Goal: Task Accomplishment & Management: Use online tool/utility

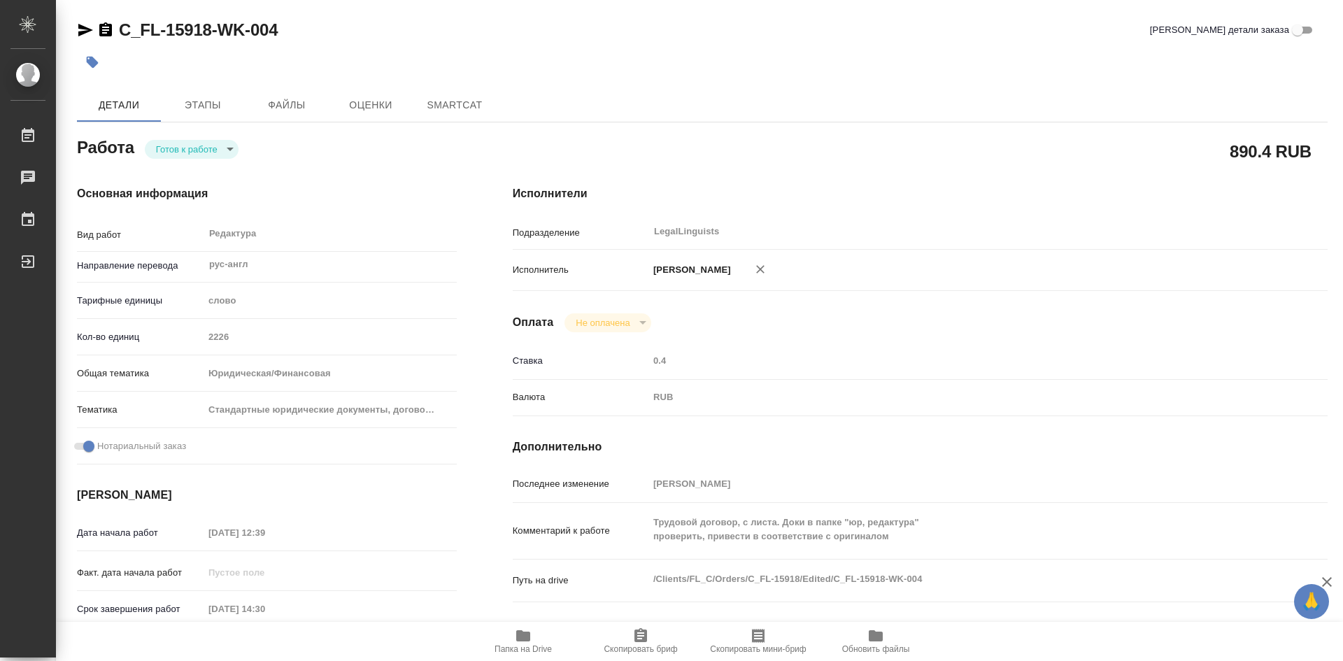
type textarea "x"
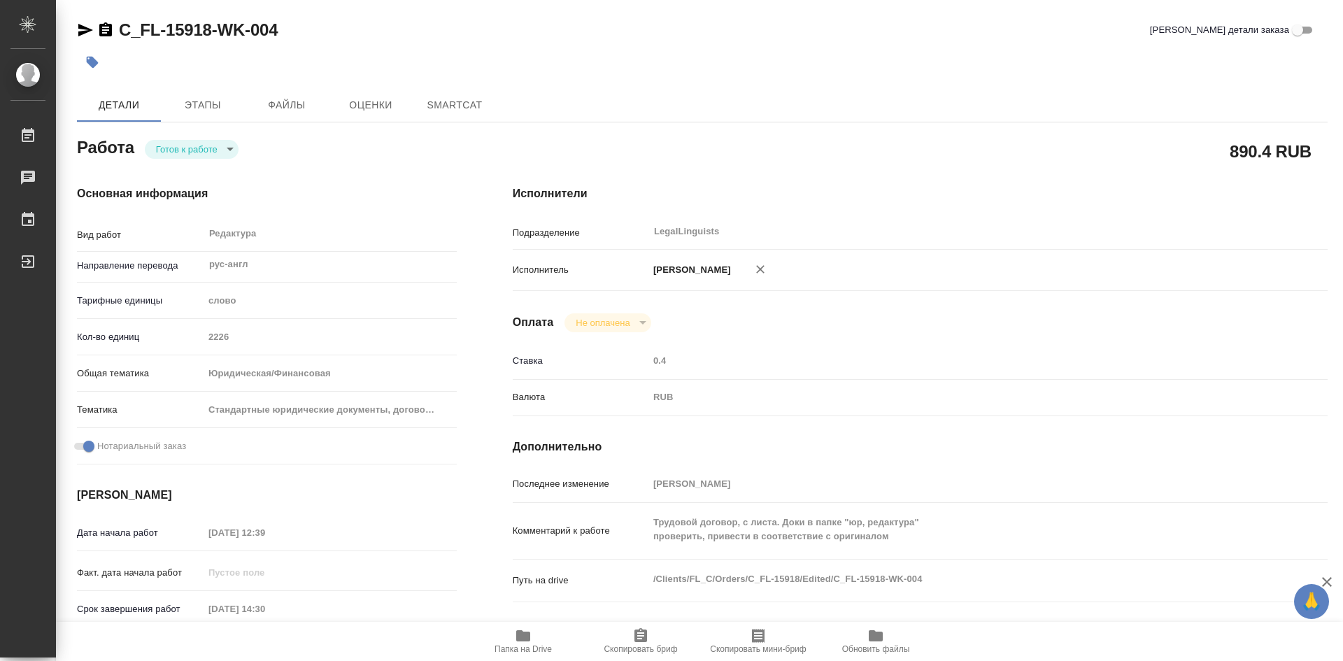
type textarea "x"
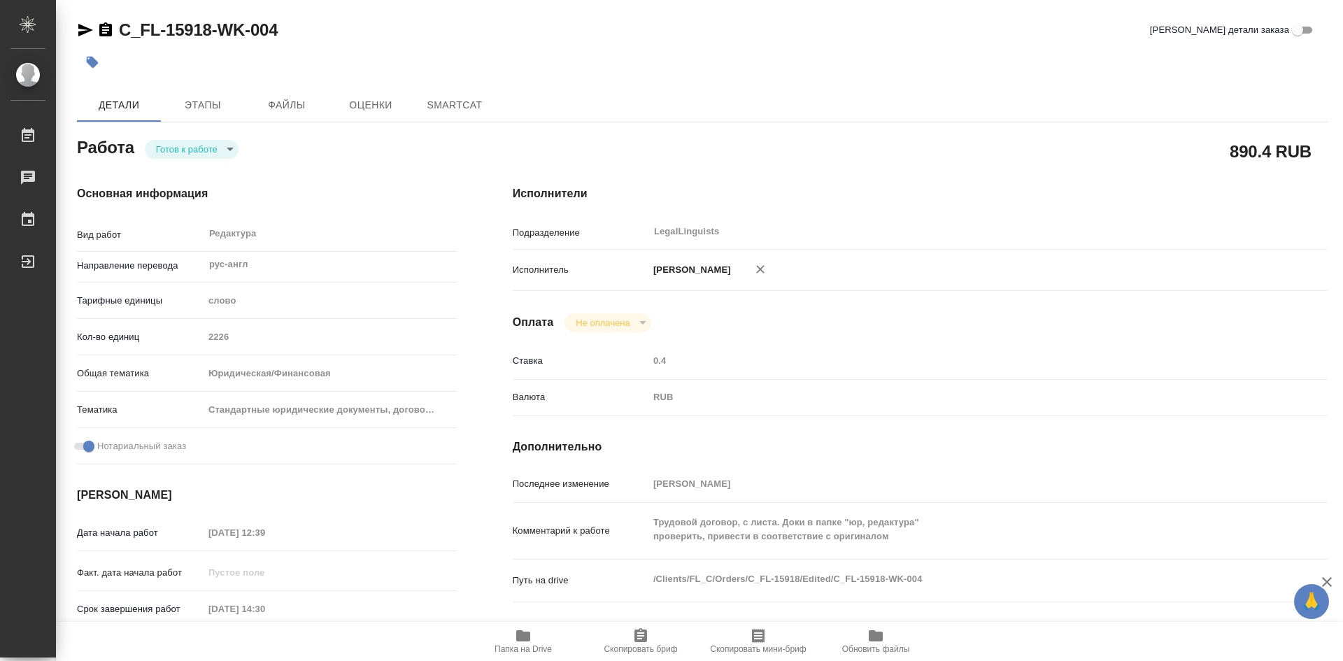
type textarea "x"
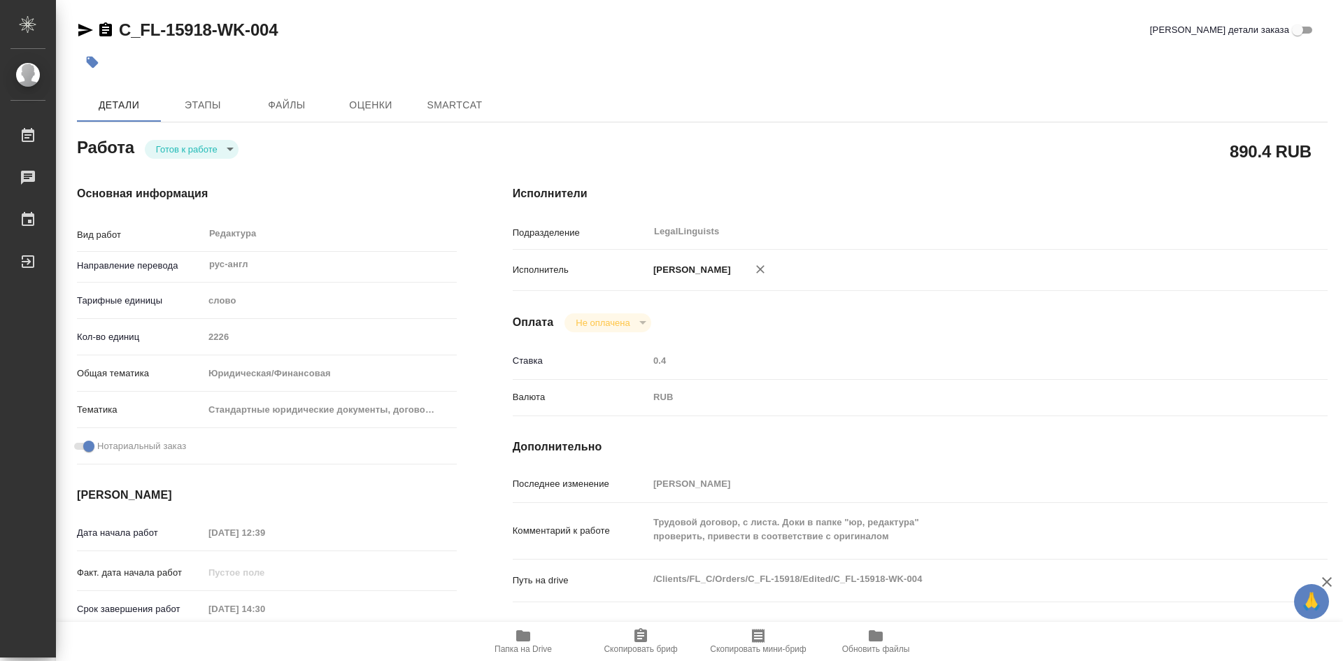
type textarea "x"
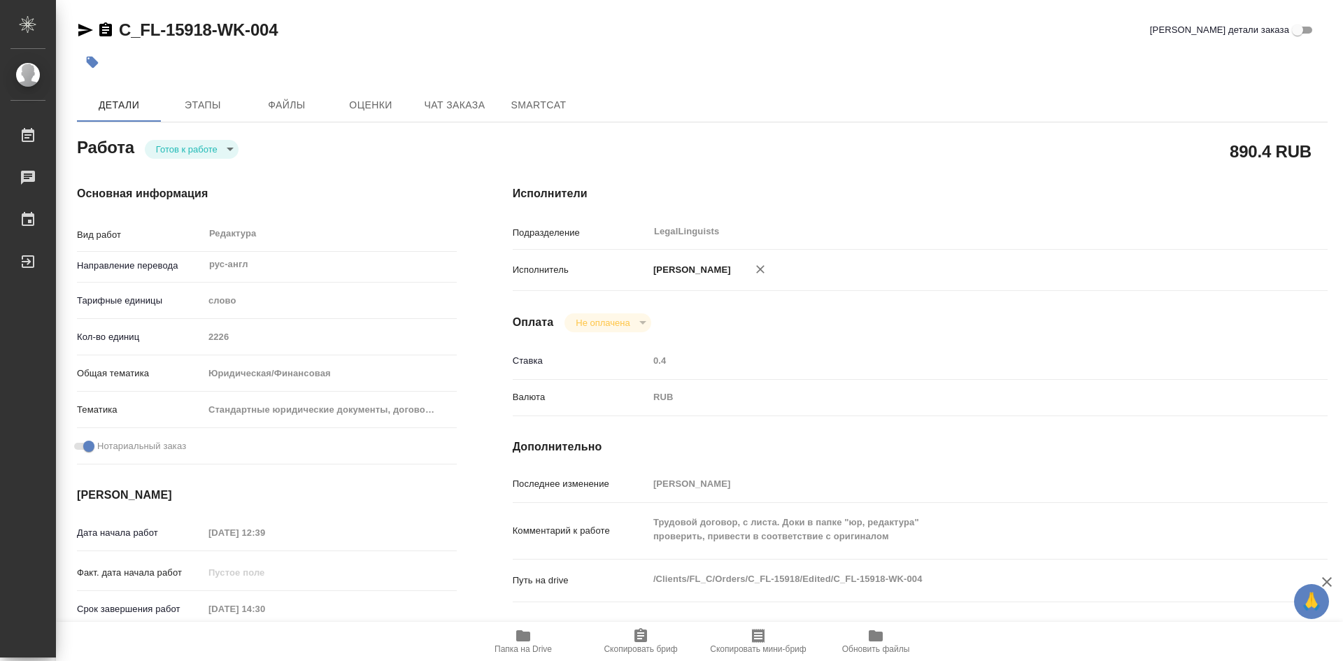
type textarea "x"
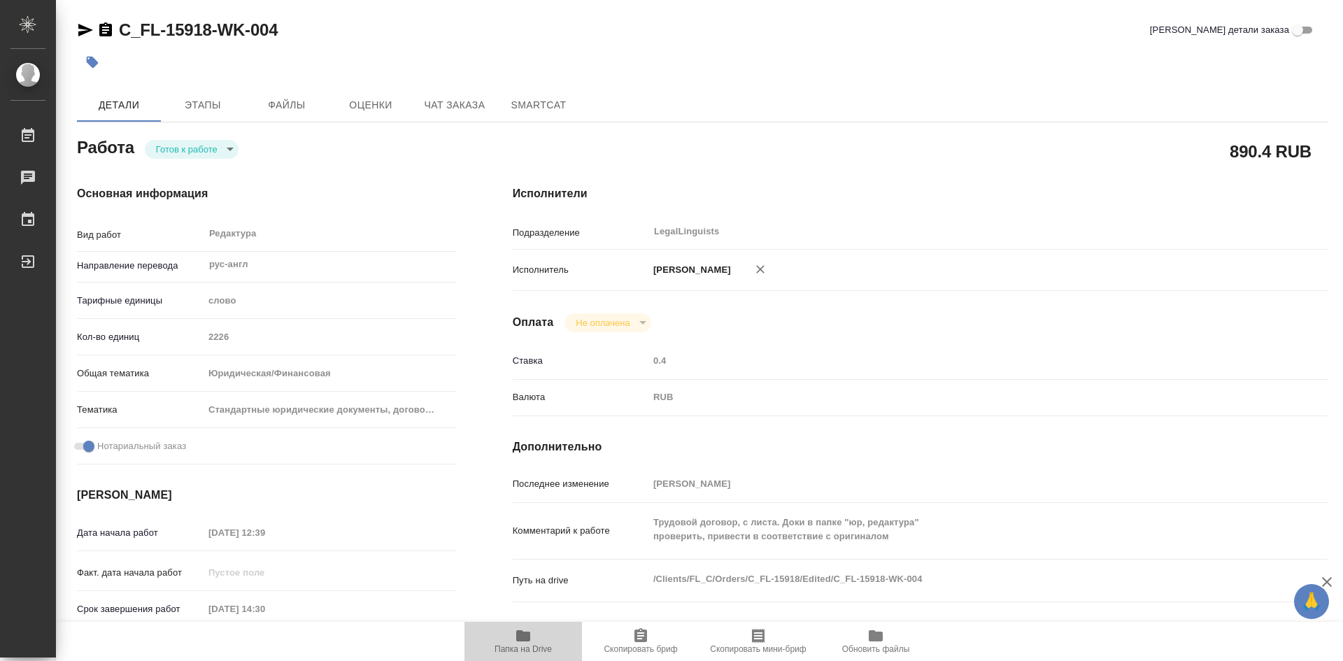
click at [529, 639] on icon "button" at bounding box center [523, 635] width 14 height 11
type textarea "x"
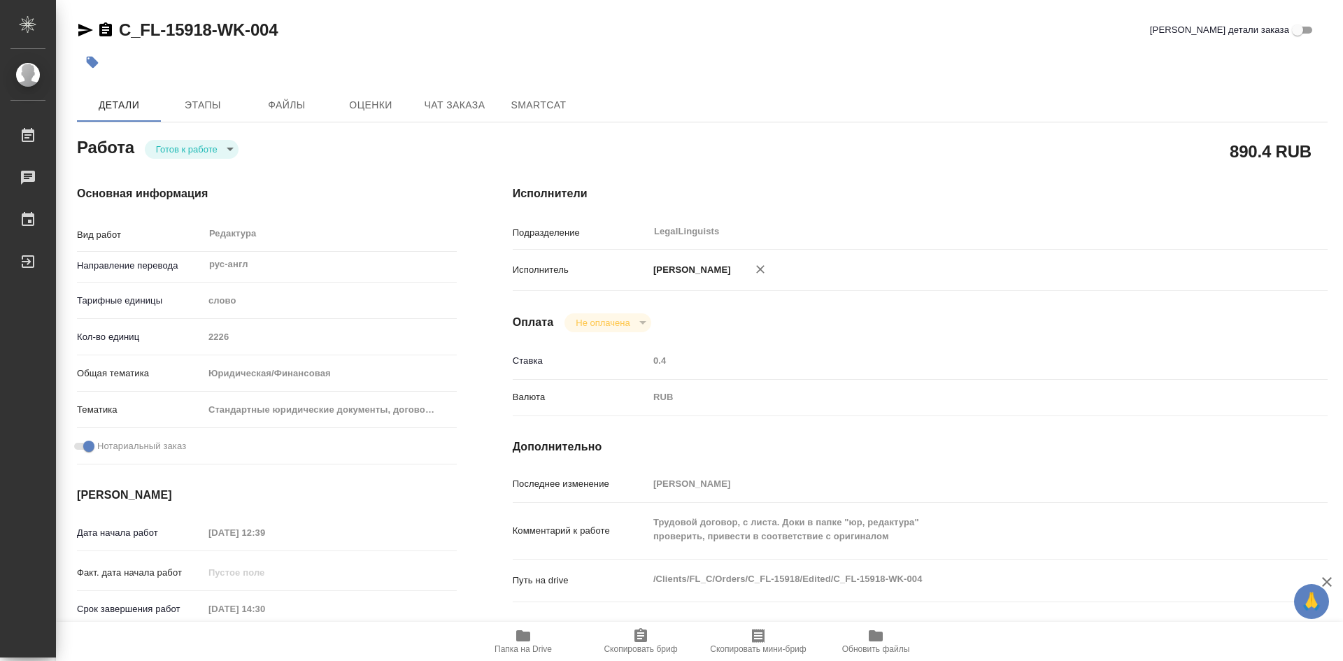
type textarea "x"
click at [230, 150] on body "🙏 .cls-1 fill:#fff; AWATERA Soldatenkova Tatyana Работы 2 Чаты График Выйти C_F…" at bounding box center [671, 330] width 1343 height 661
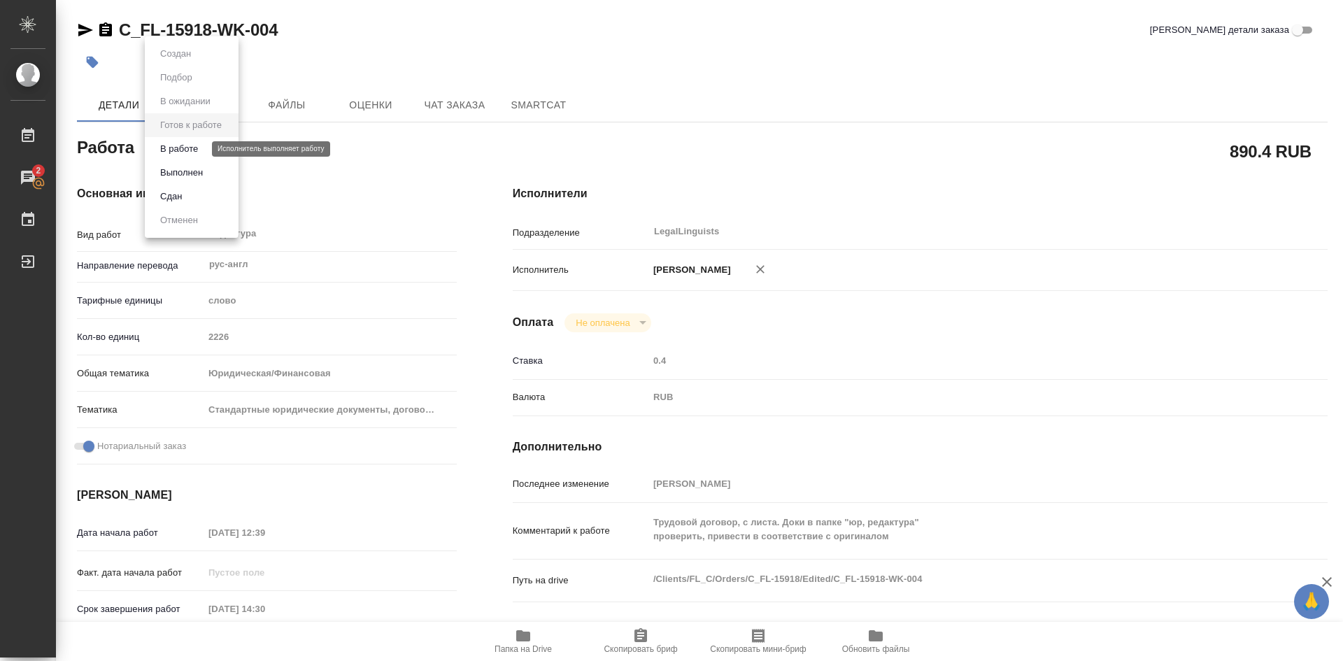
click at [192, 152] on button "В работе" at bounding box center [179, 148] width 46 height 15
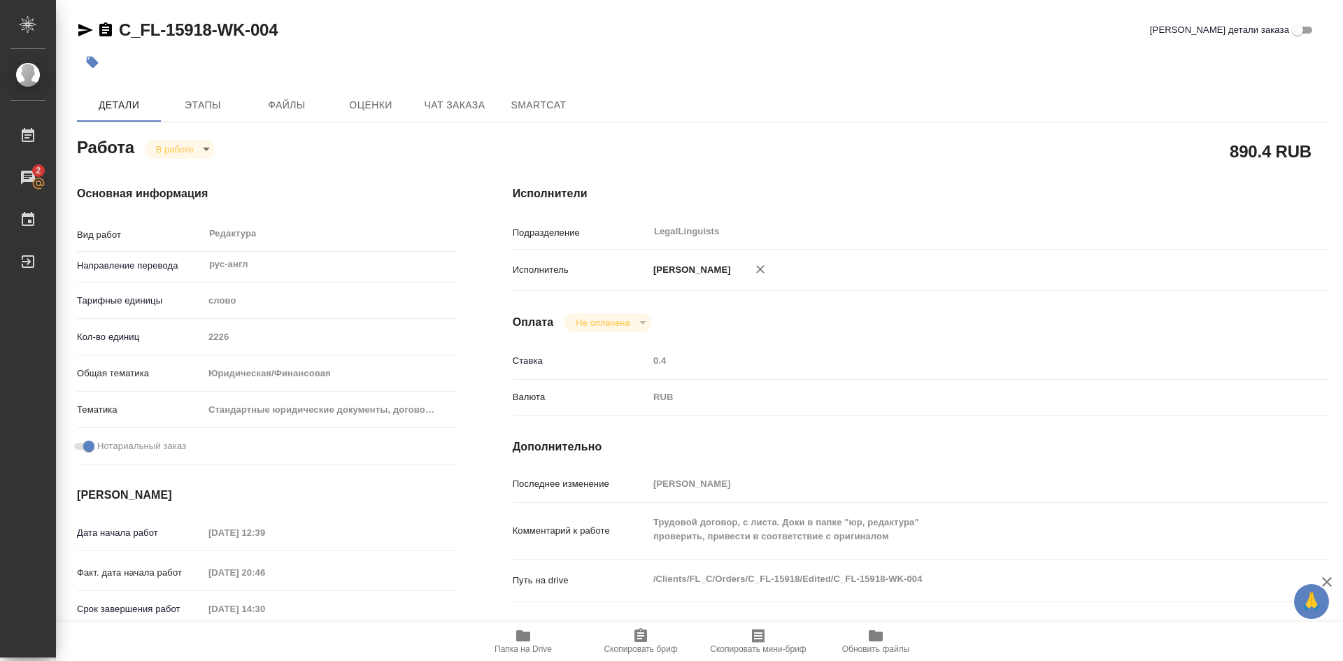
type textarea "x"
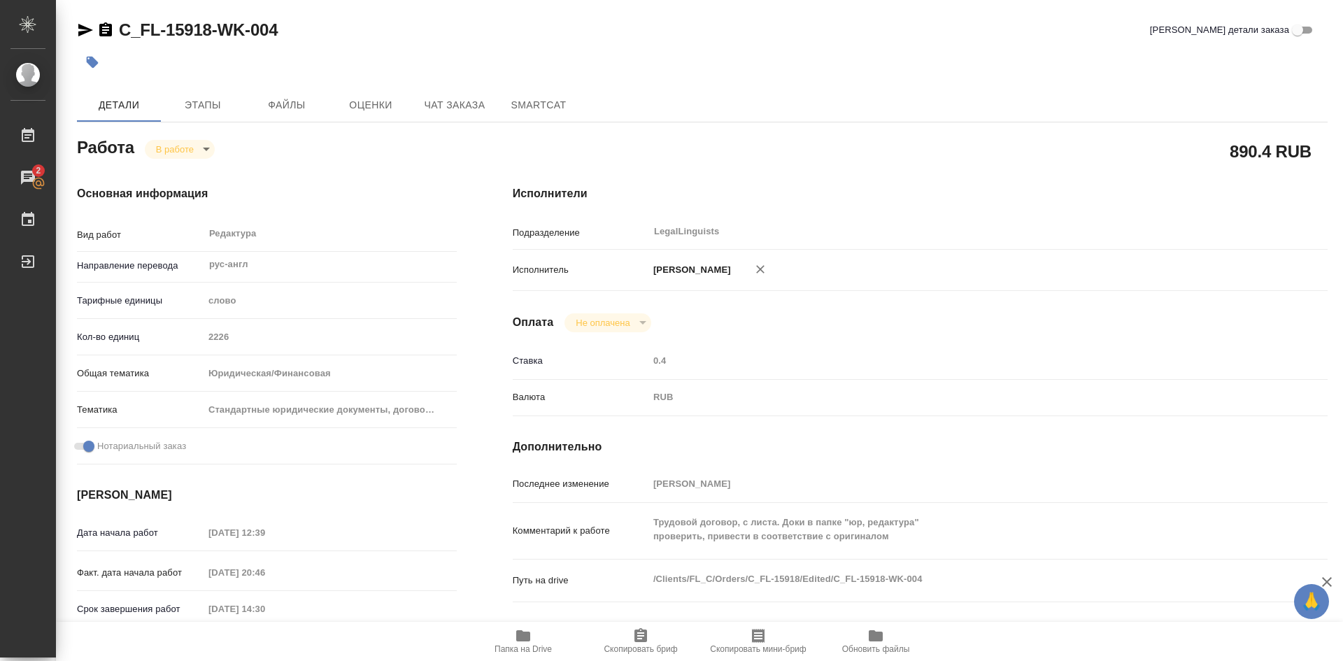
type textarea "x"
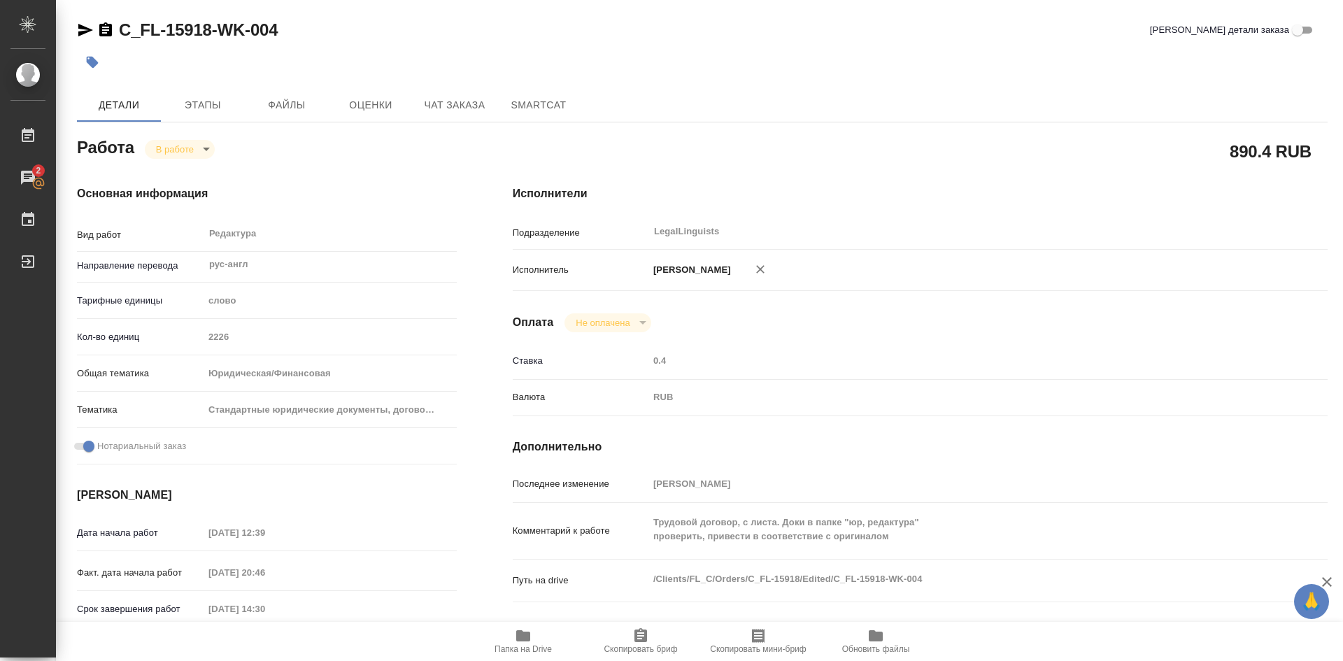
type textarea "x"
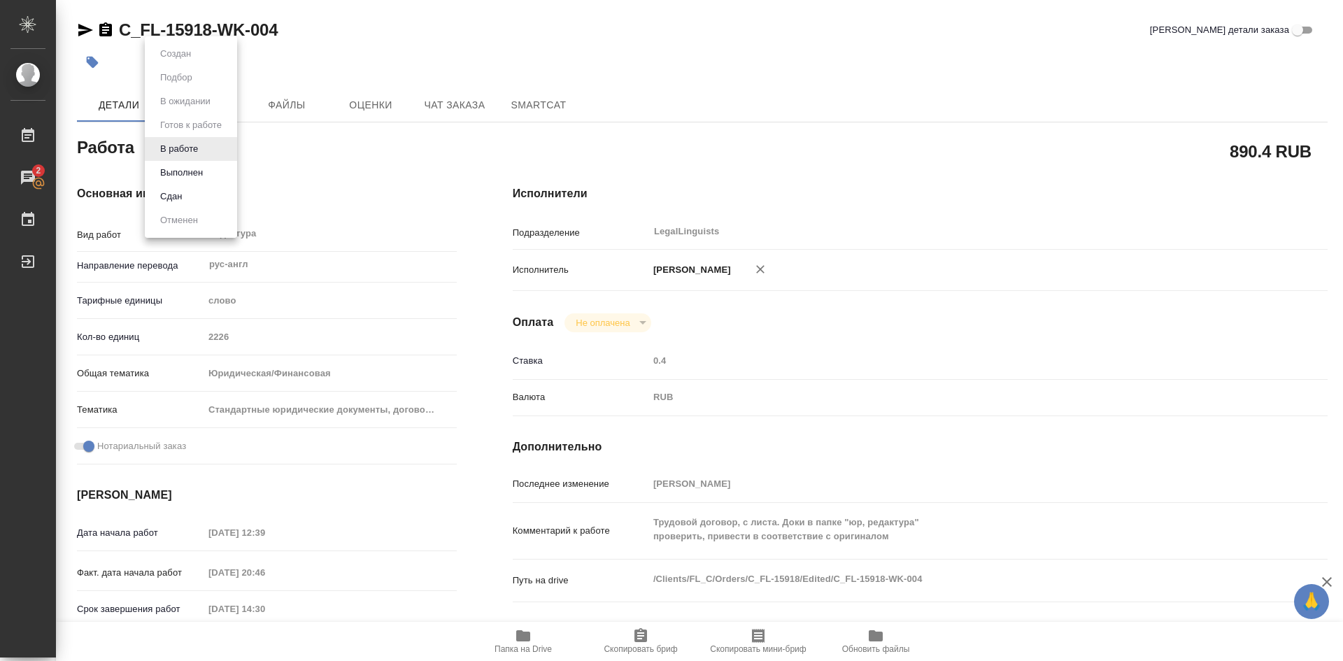
click at [208, 153] on body "🙏 .cls-1 fill:#fff; AWATERA Soldatenkova Tatyana Работы 2 Чаты График Выйти C_F…" at bounding box center [671, 330] width 1343 height 661
type textarea "x"
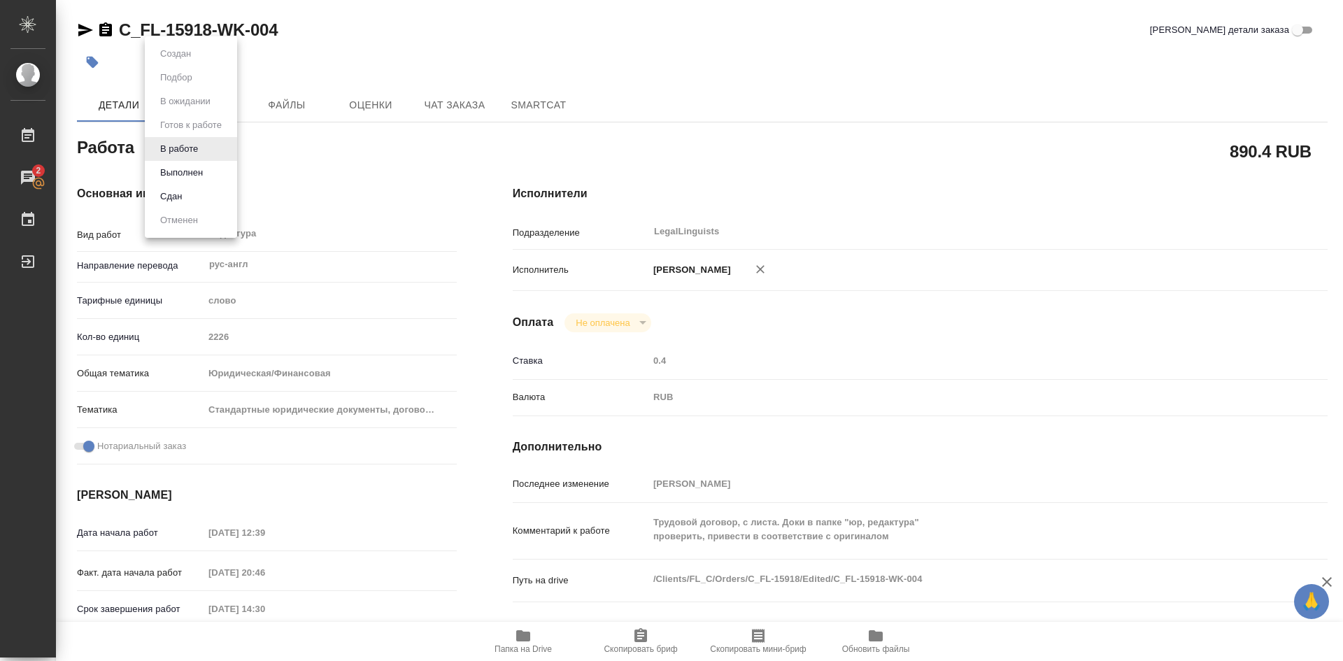
type textarea "x"
click at [178, 174] on button "Выполнен" at bounding box center [181, 172] width 51 height 15
type textarea "x"
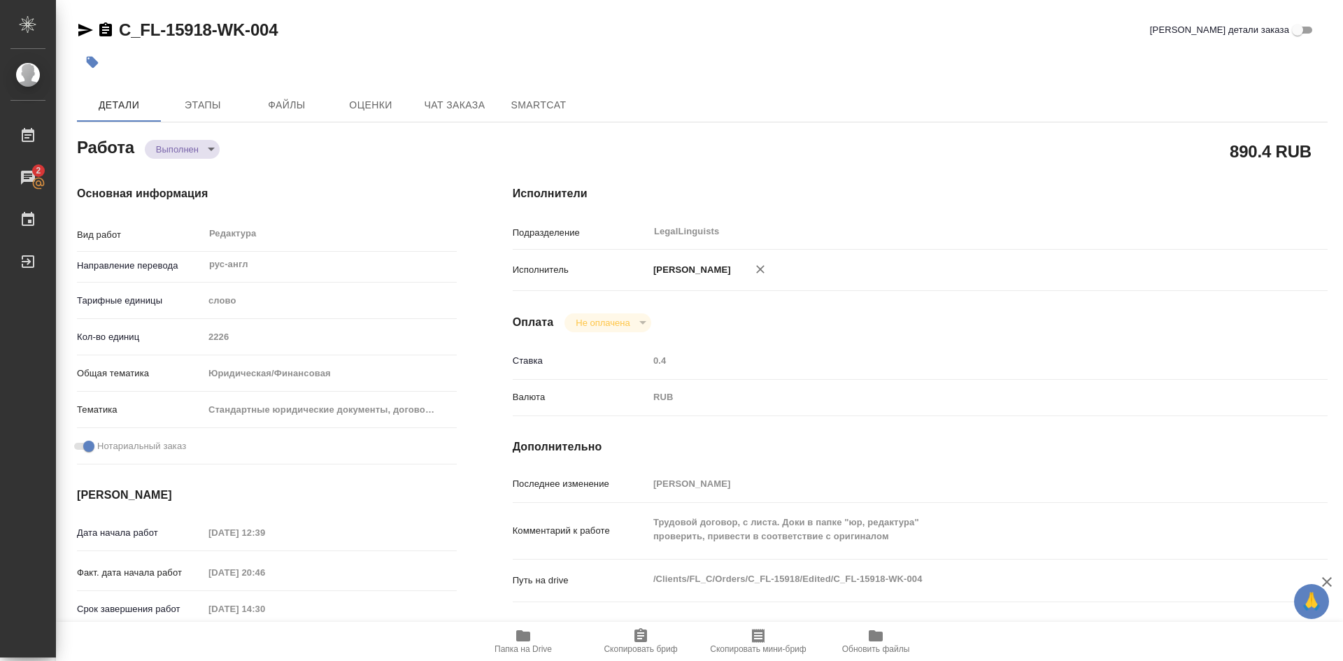
type textarea "x"
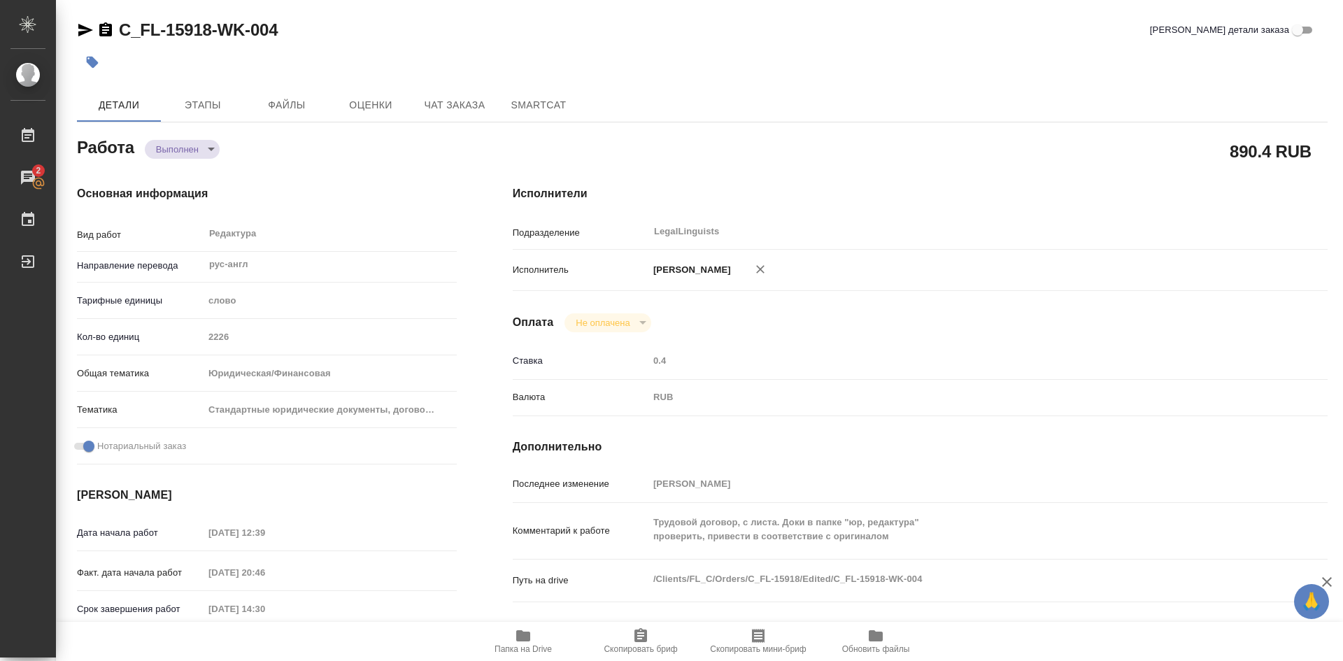
type textarea "x"
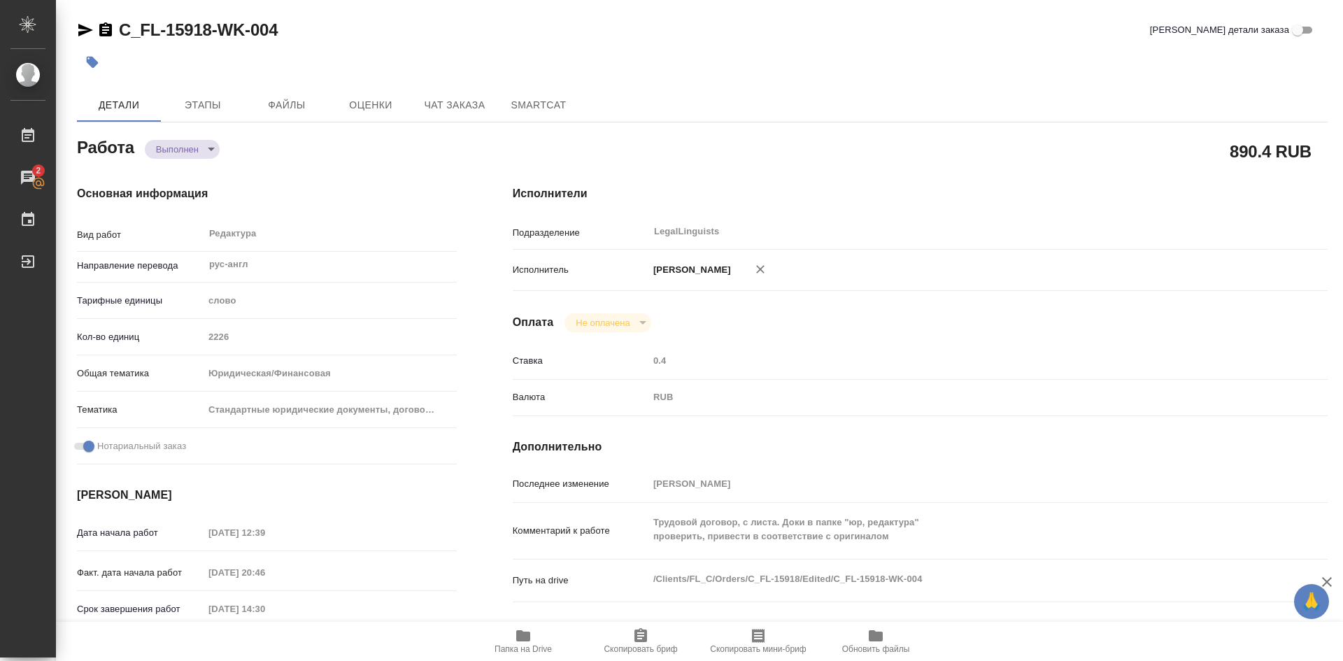
type textarea "x"
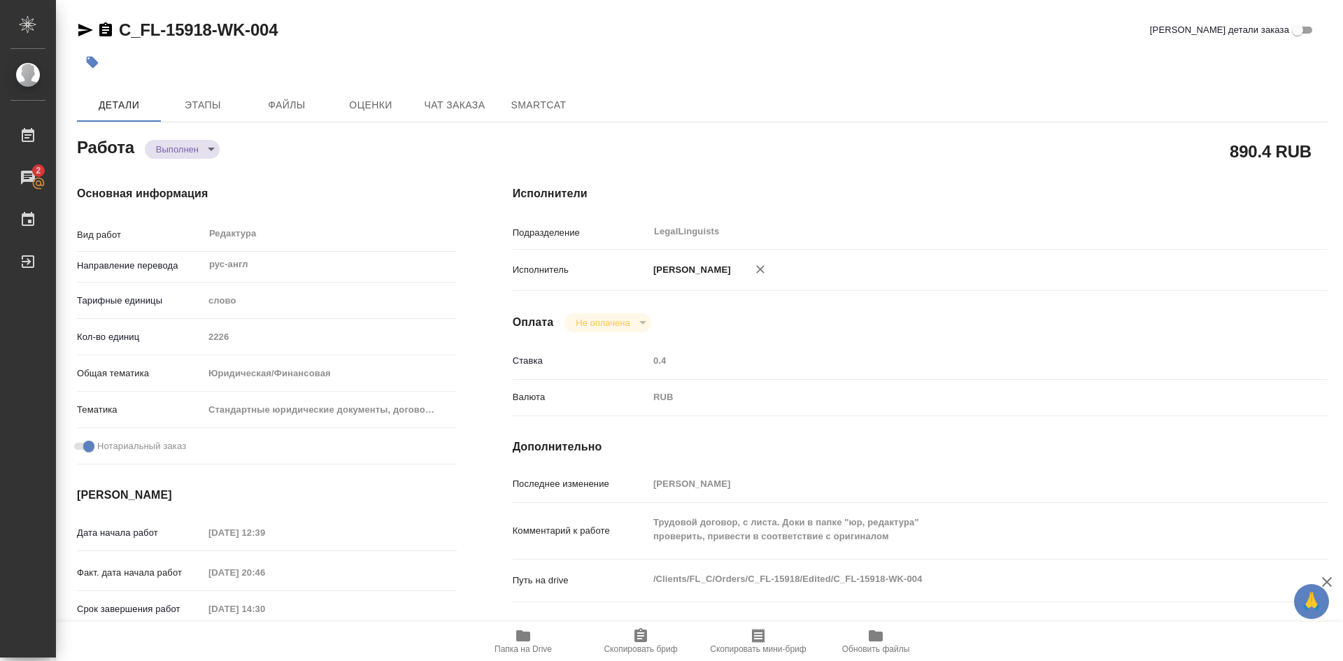
type textarea "x"
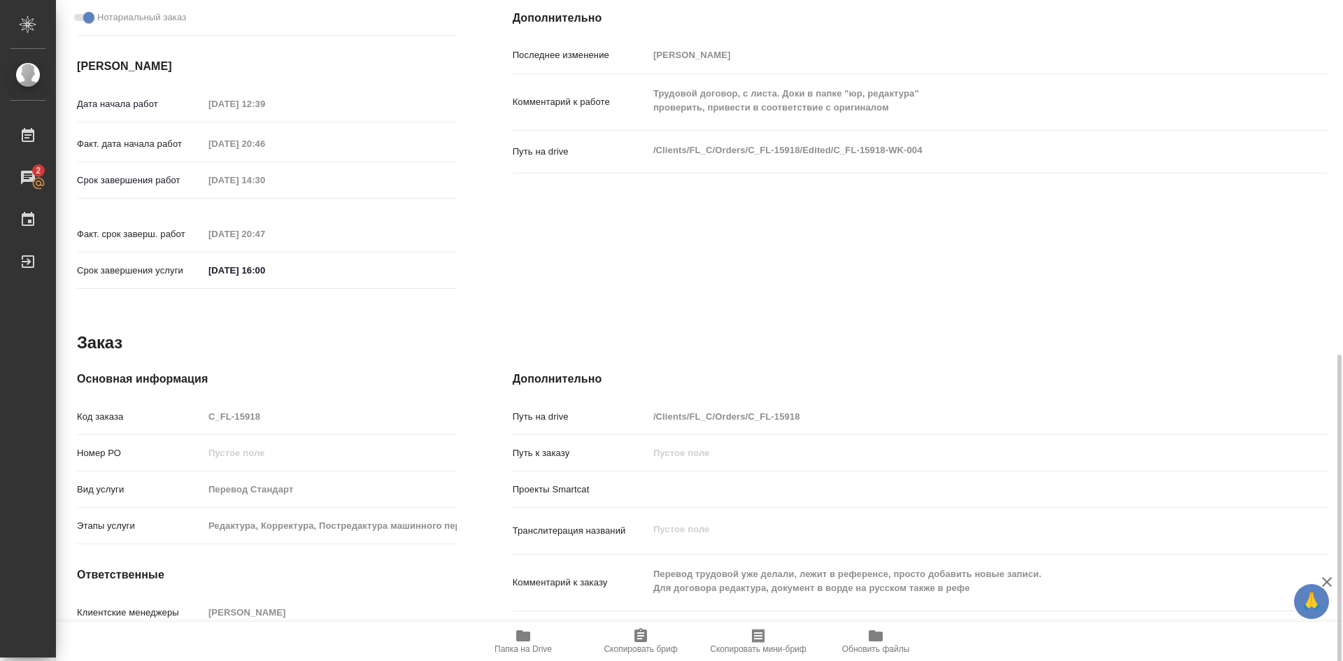
scroll to position [499, 0]
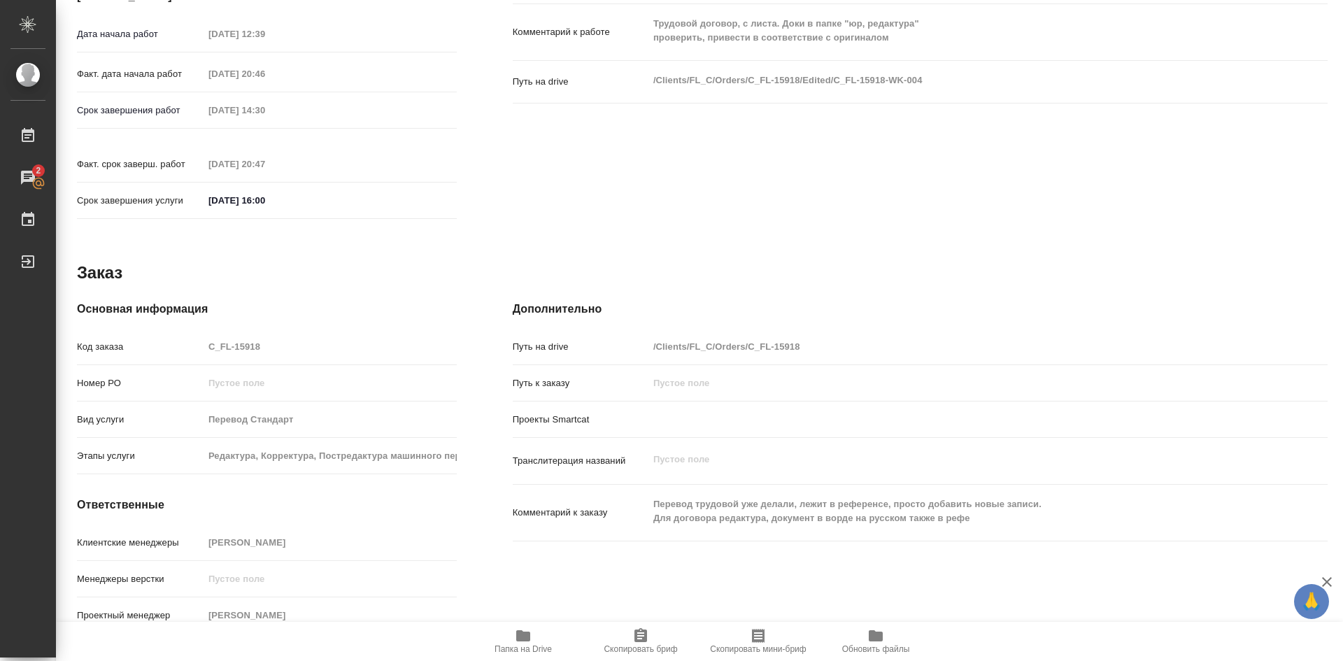
type textarea "x"
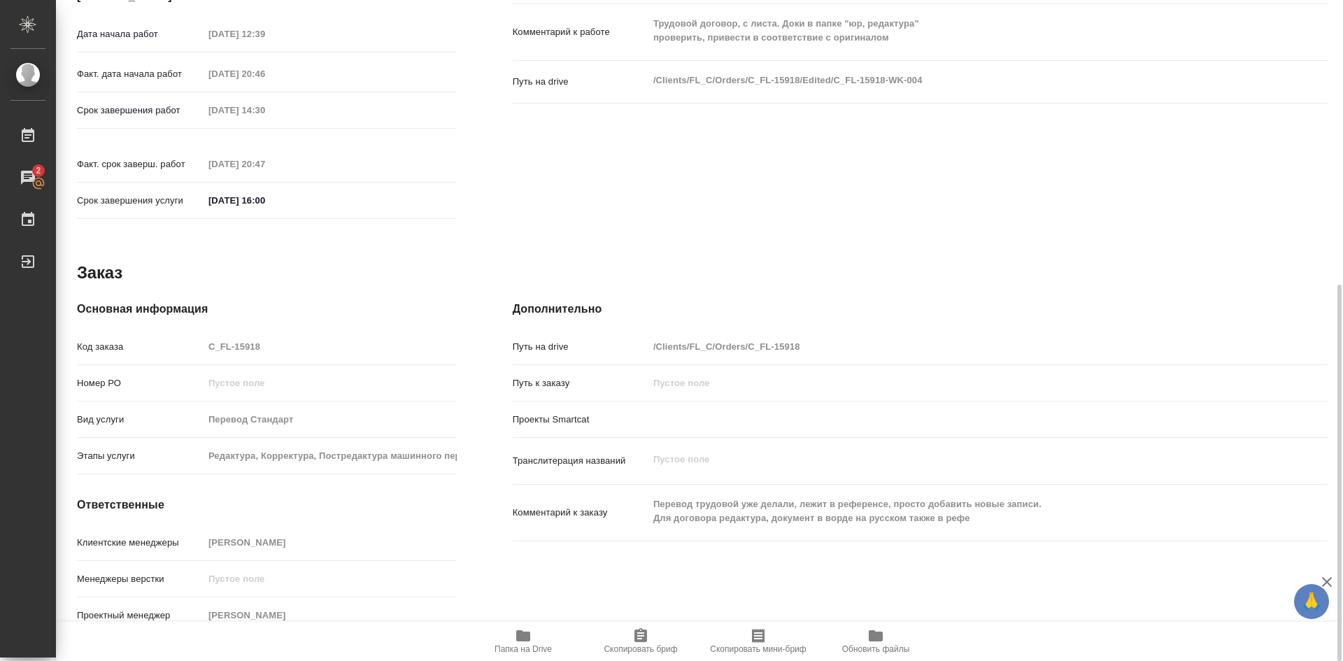
type textarea "x"
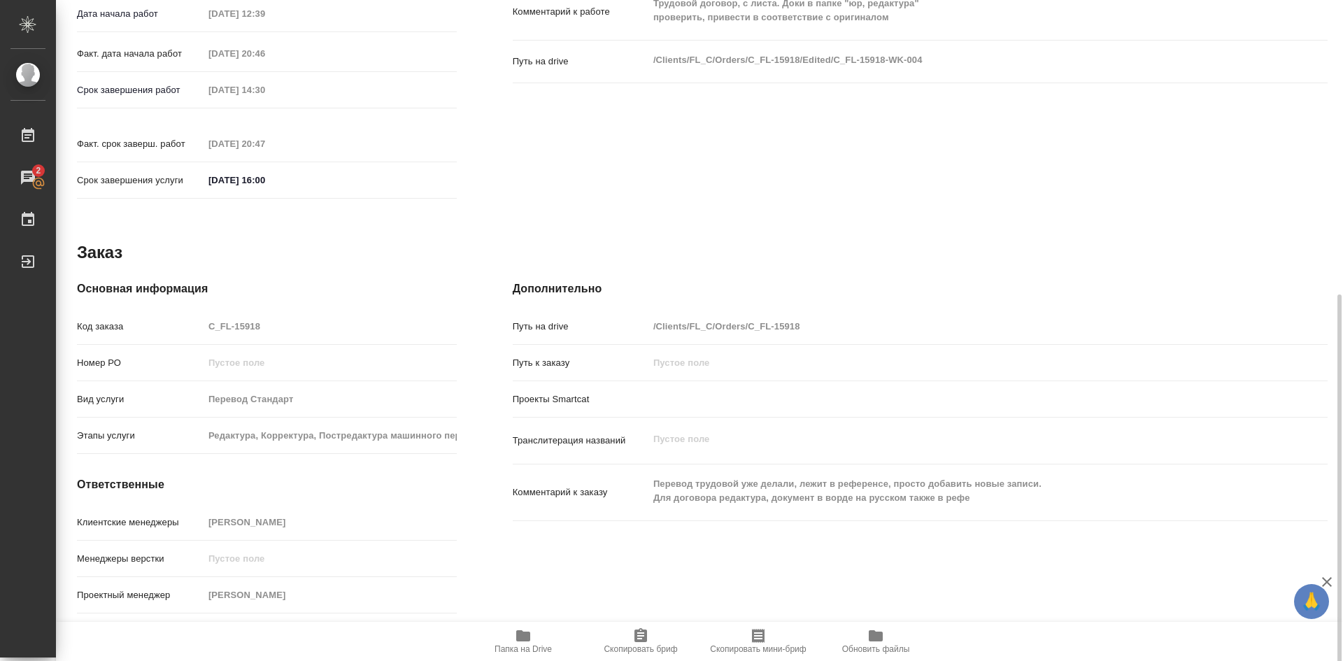
scroll to position [522, 0]
type textarea "x"
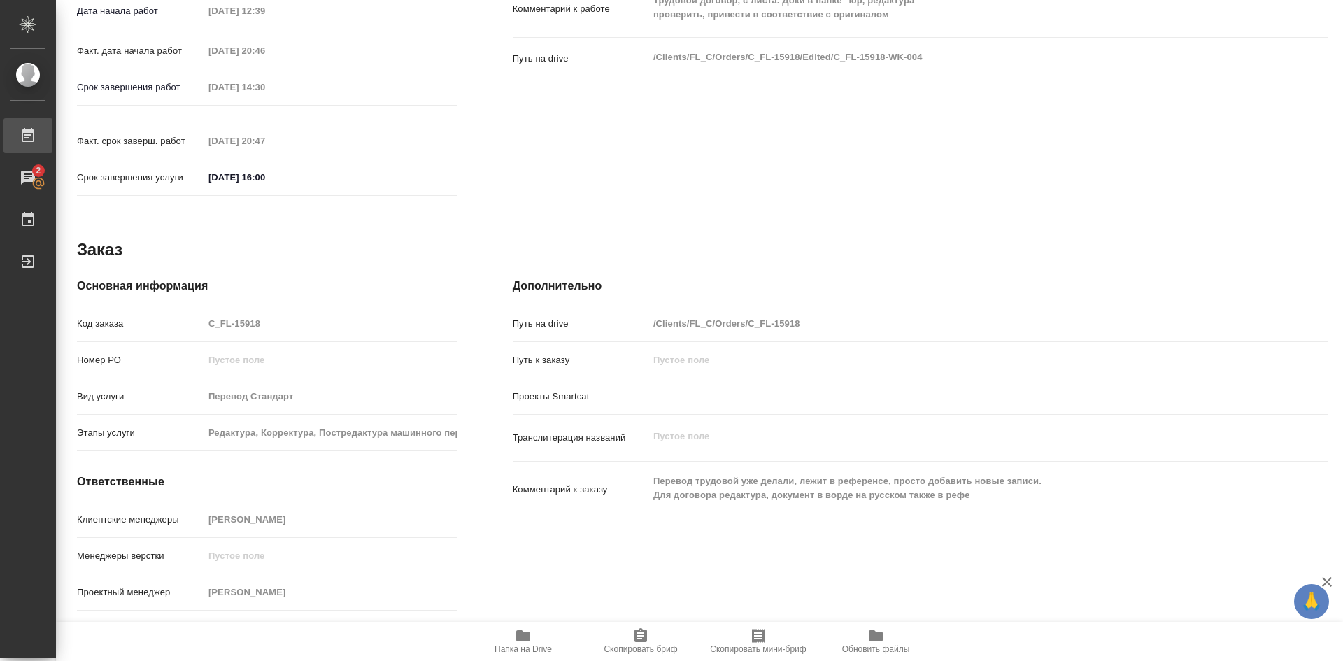
type textarea "x"
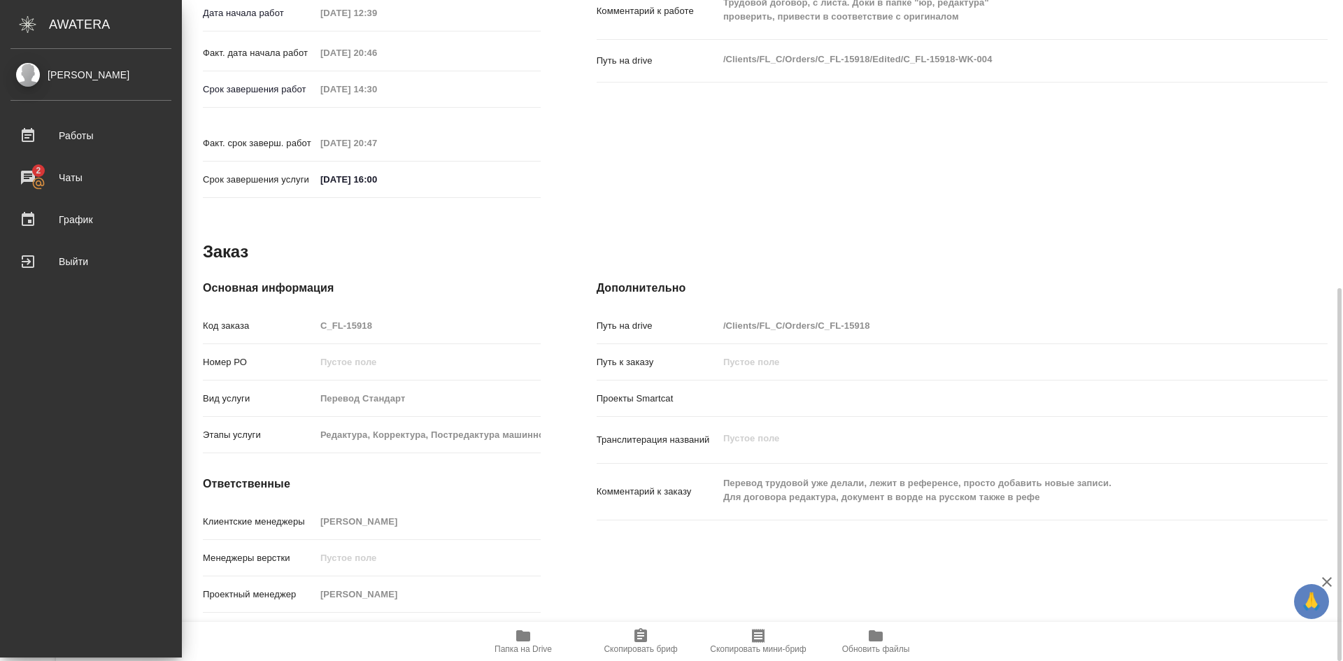
type textarea "x"
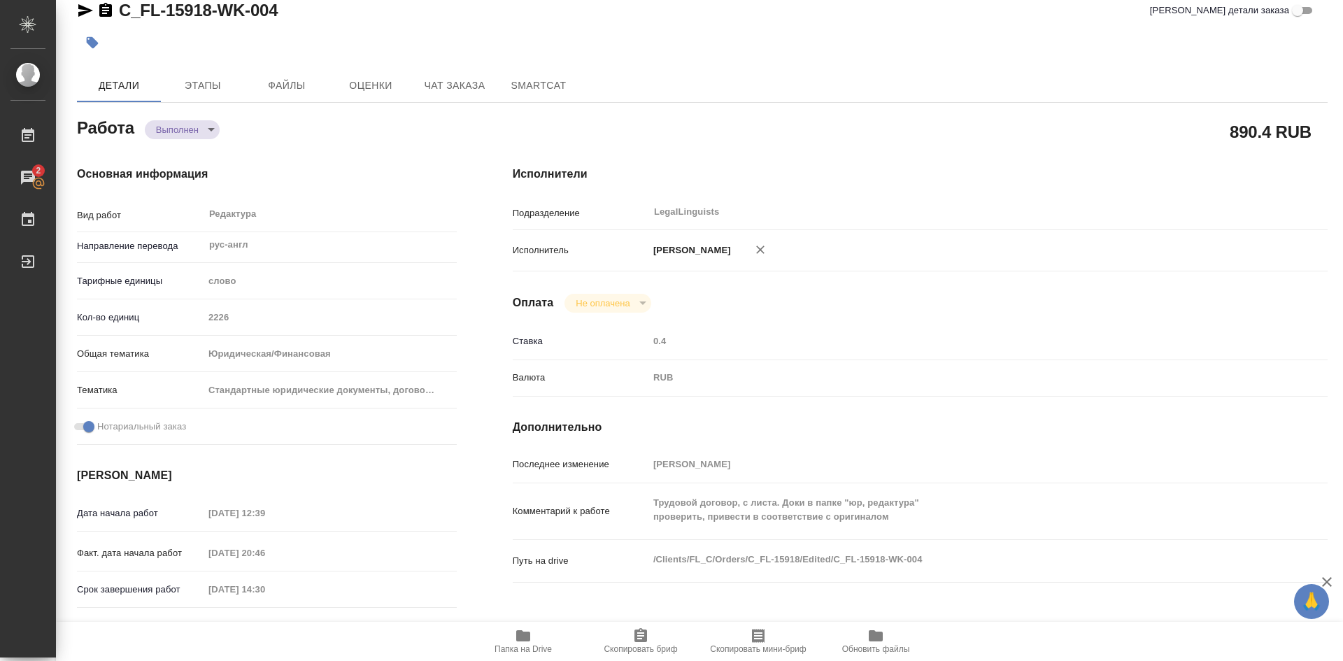
scroll to position [0, 0]
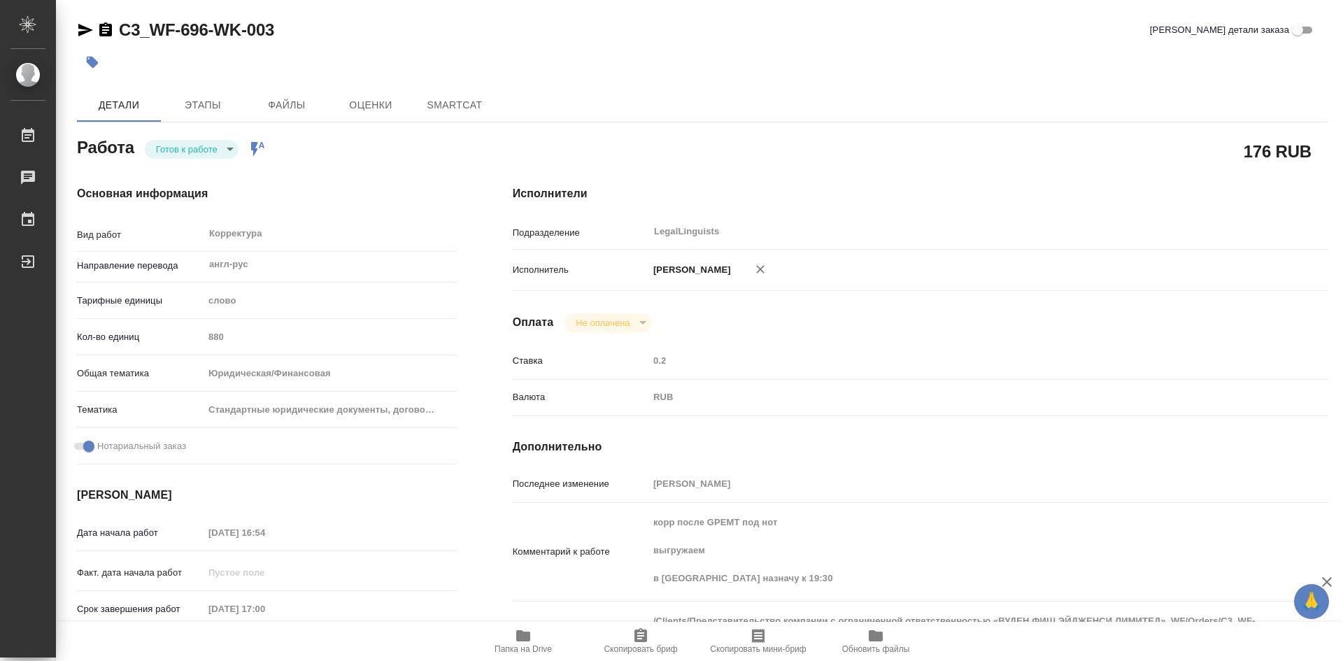
type textarea "x"
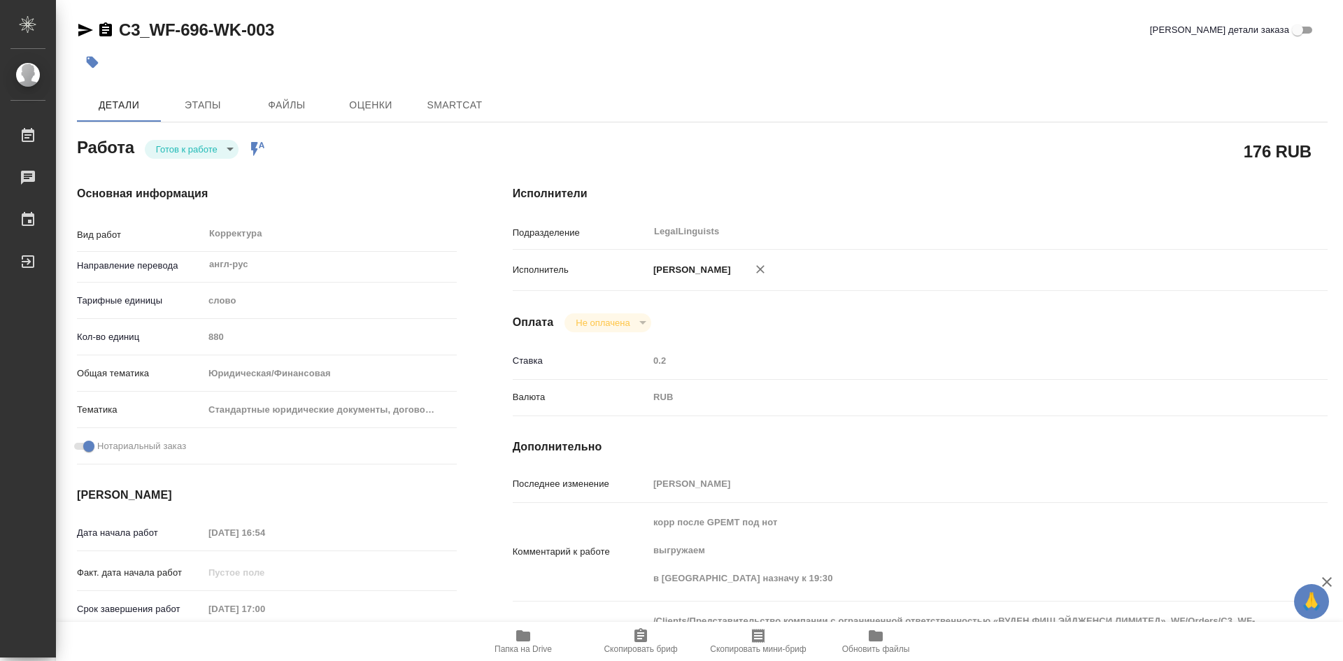
type textarea "x"
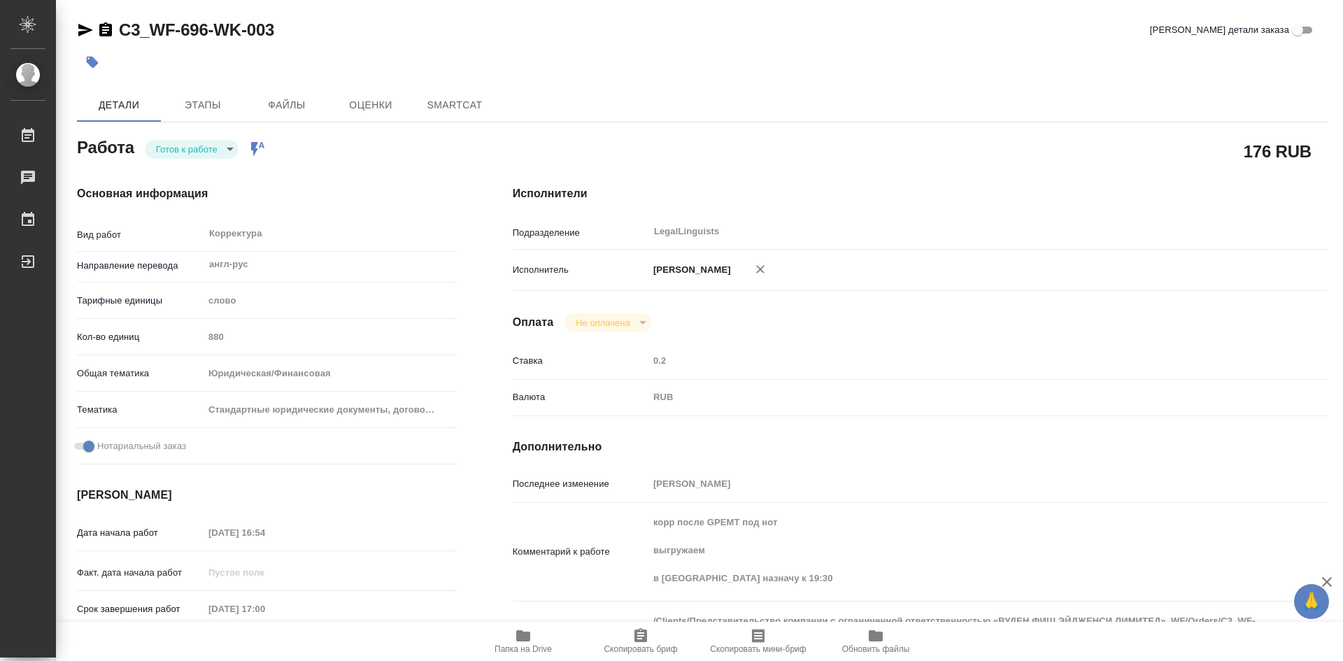
type textarea "x"
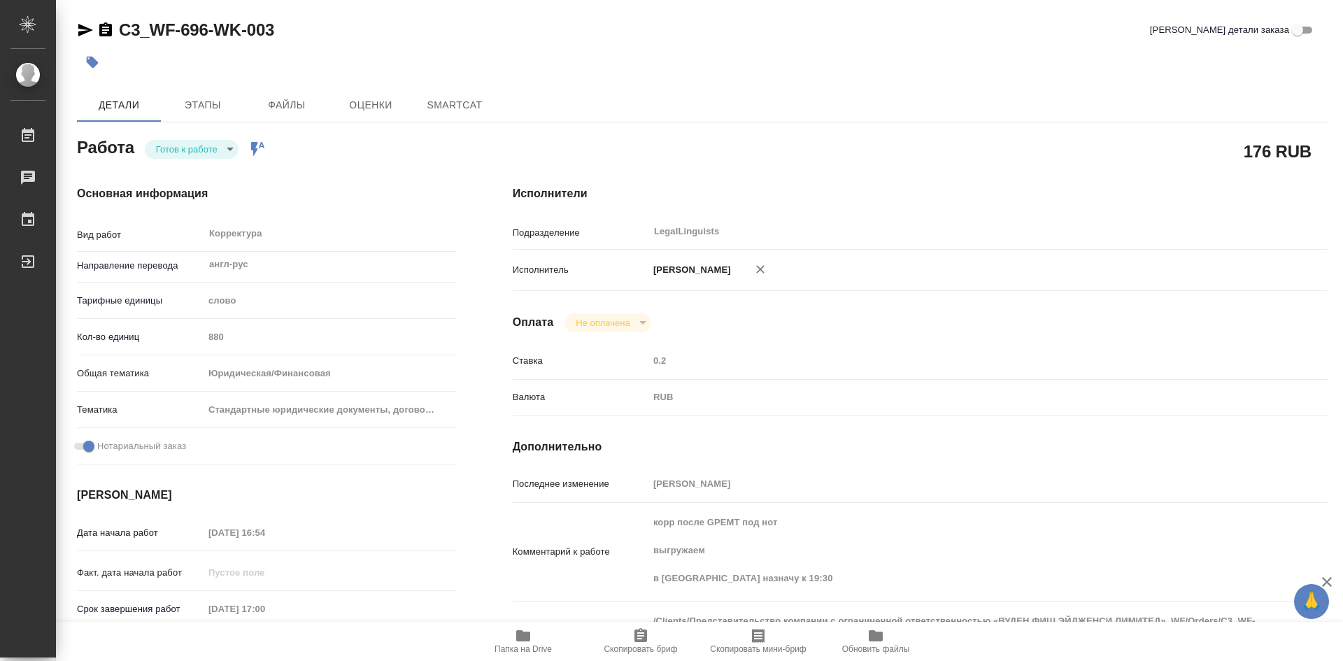
type textarea "x"
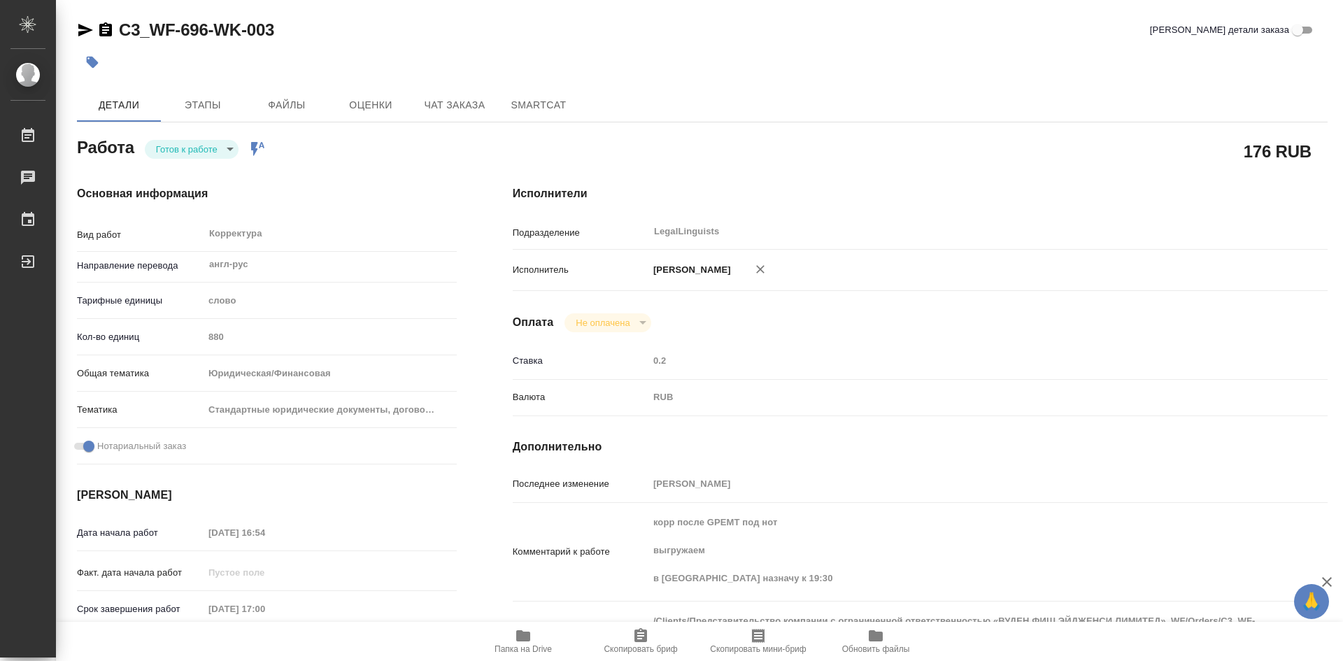
type textarea "x"
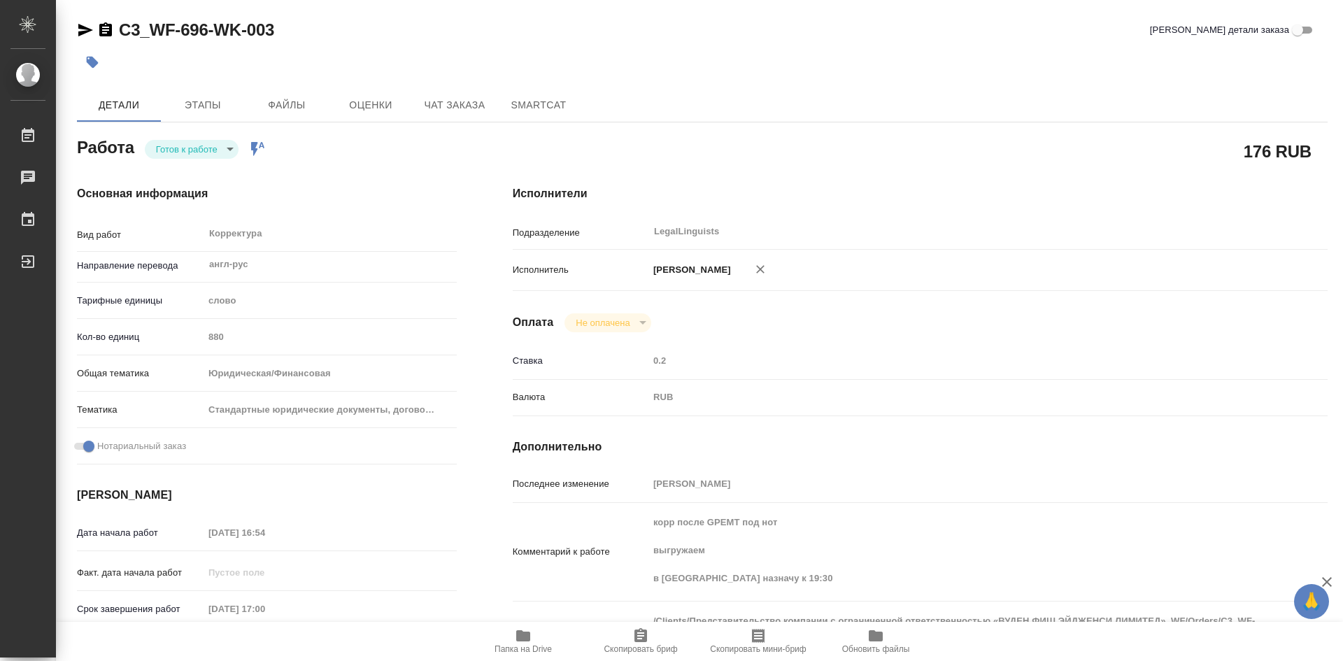
scroll to position [70, 0]
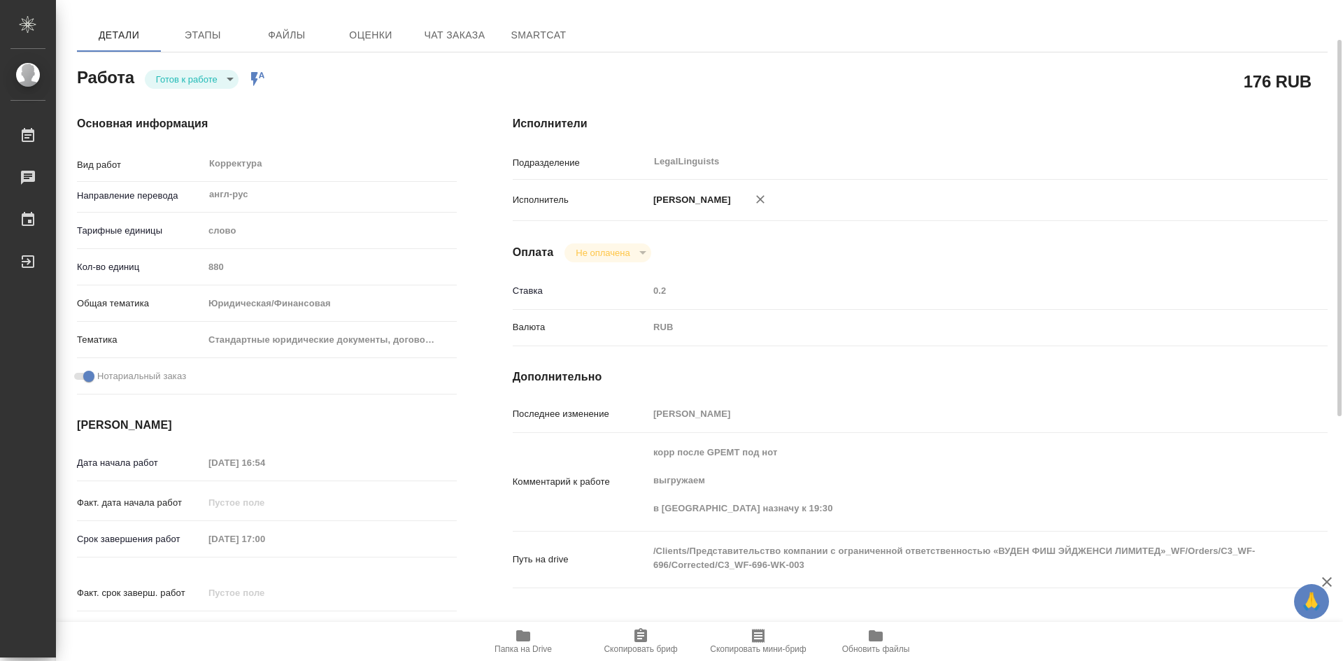
type textarea "x"
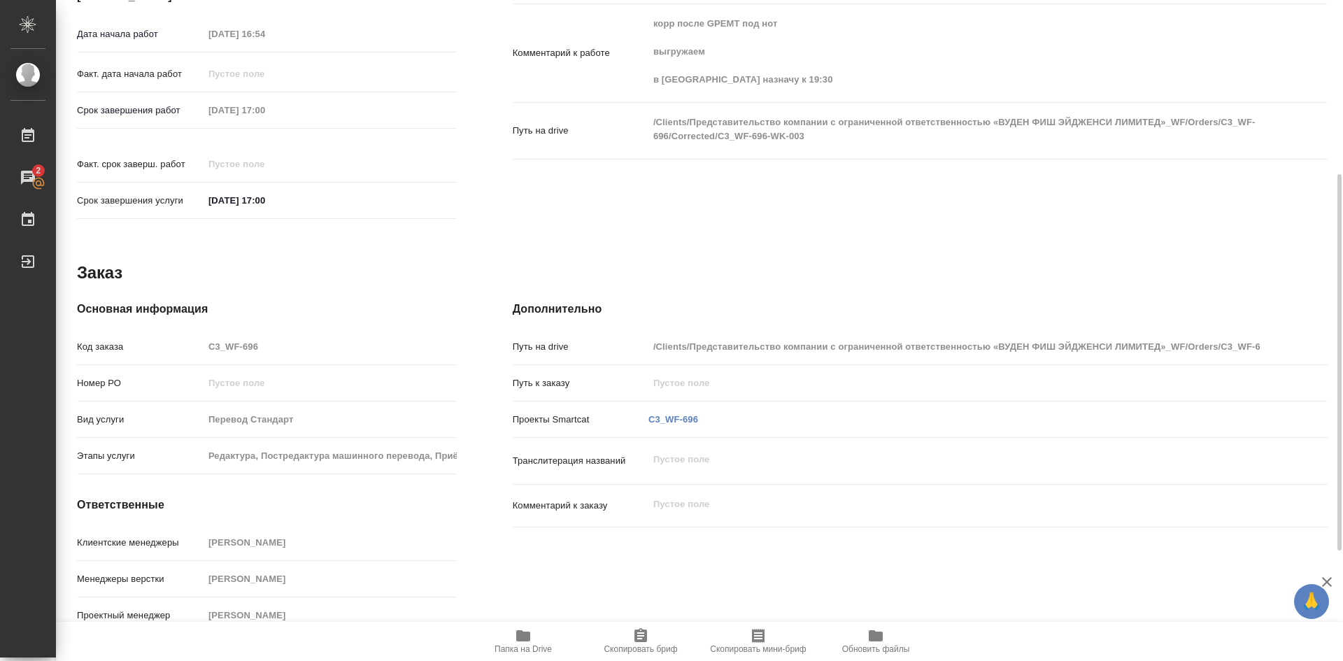
scroll to position [149, 0]
